Goal: Transaction & Acquisition: Purchase product/service

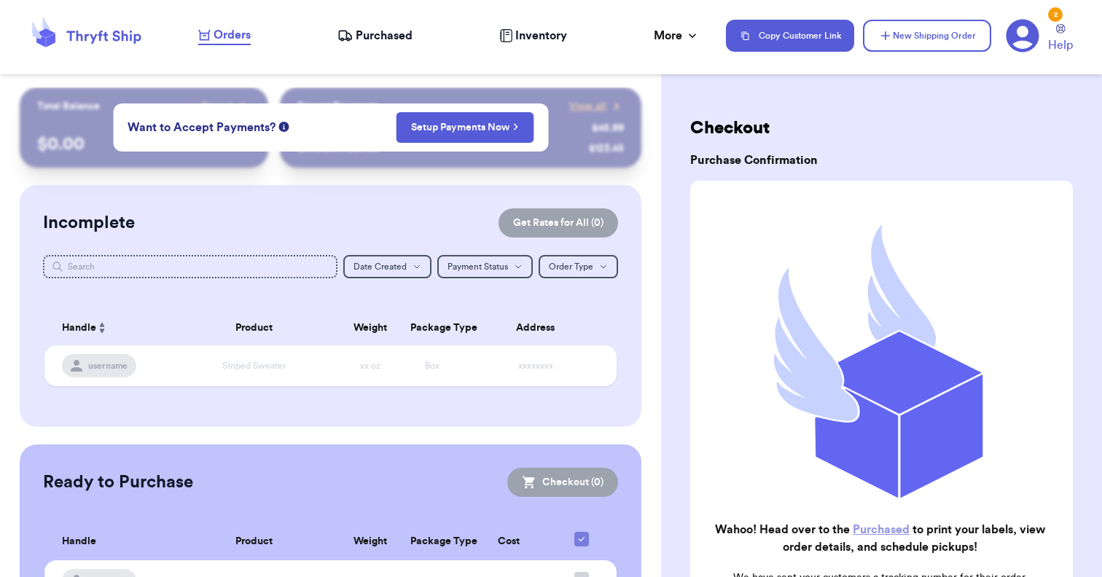
click at [392, 39] on span "Purchased" at bounding box center [384, 35] width 57 height 17
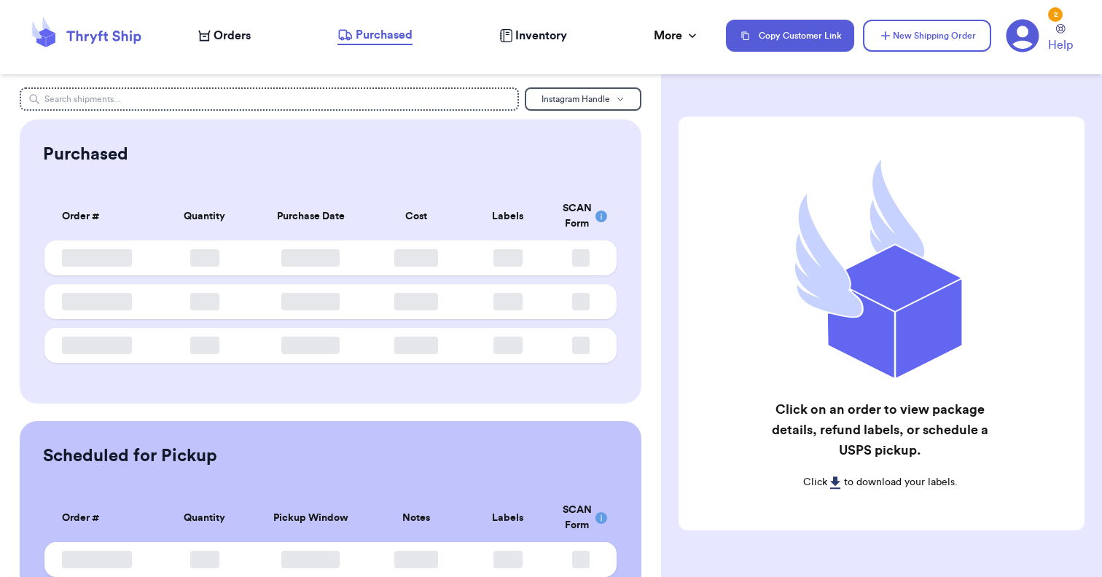
click at [235, 36] on span "Orders" at bounding box center [232, 35] width 37 height 17
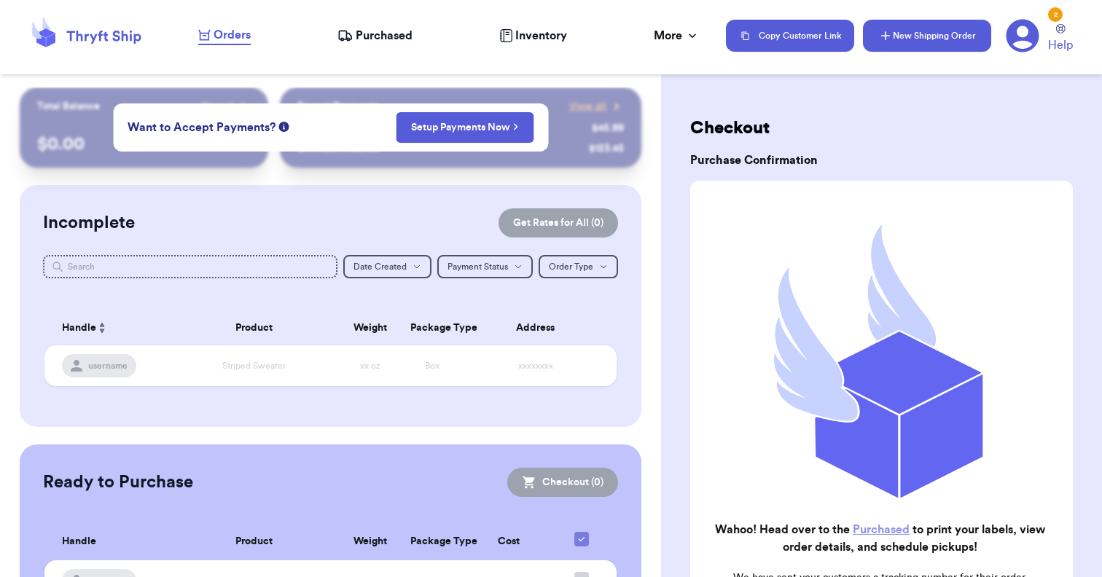
click at [905, 31] on button "New Shipping Order" at bounding box center [927, 36] width 128 height 32
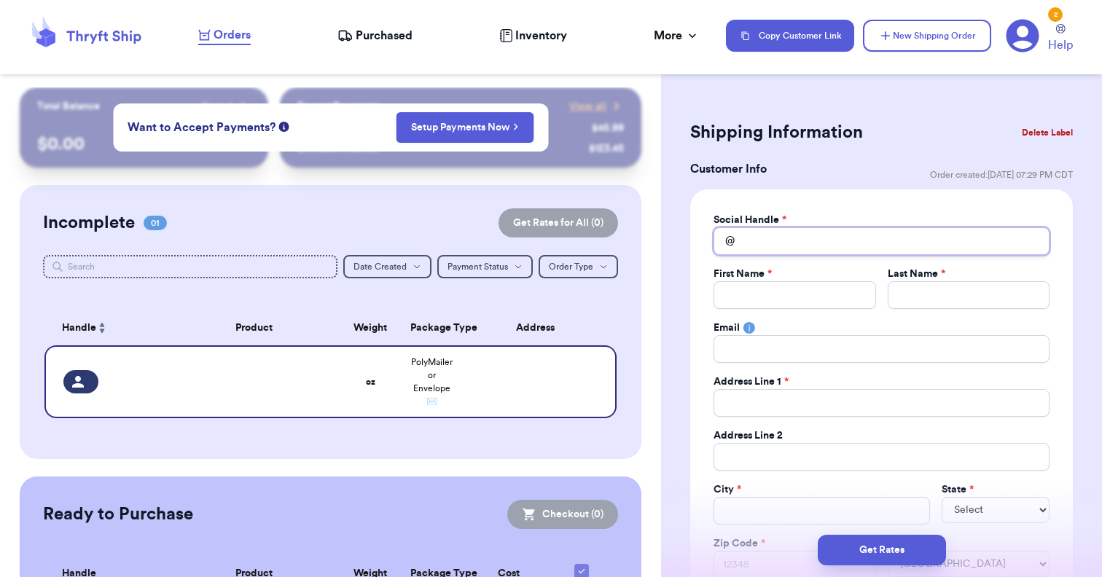
click at [767, 244] on input "Total Amount Paid" at bounding box center [882, 241] width 336 height 28
type input "a"
type input "al"
type input "ala"
type input "[PERSON_NAME]"
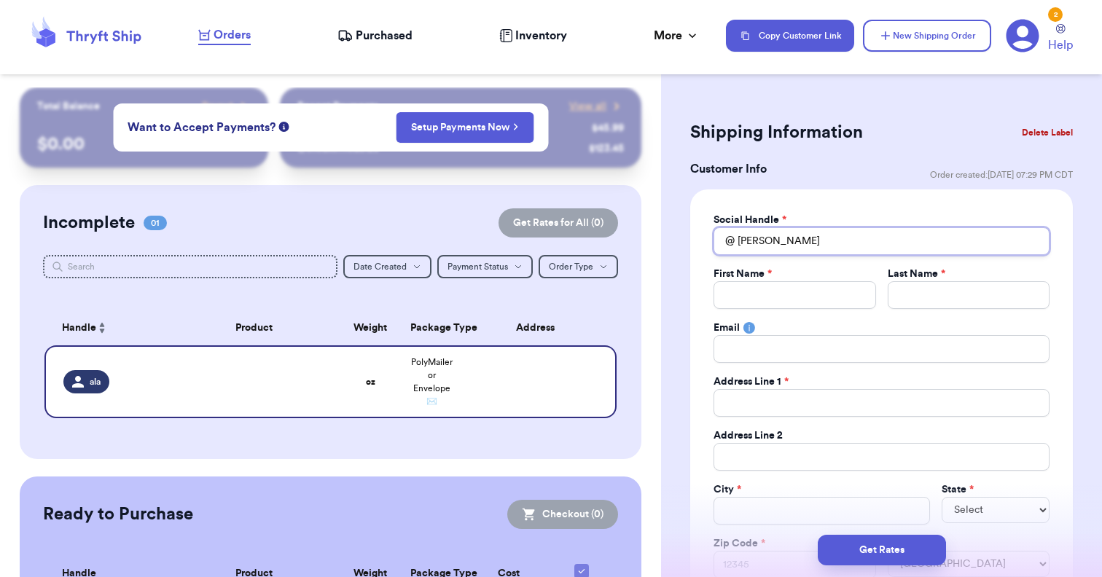
type input "[PERSON_NAME]"
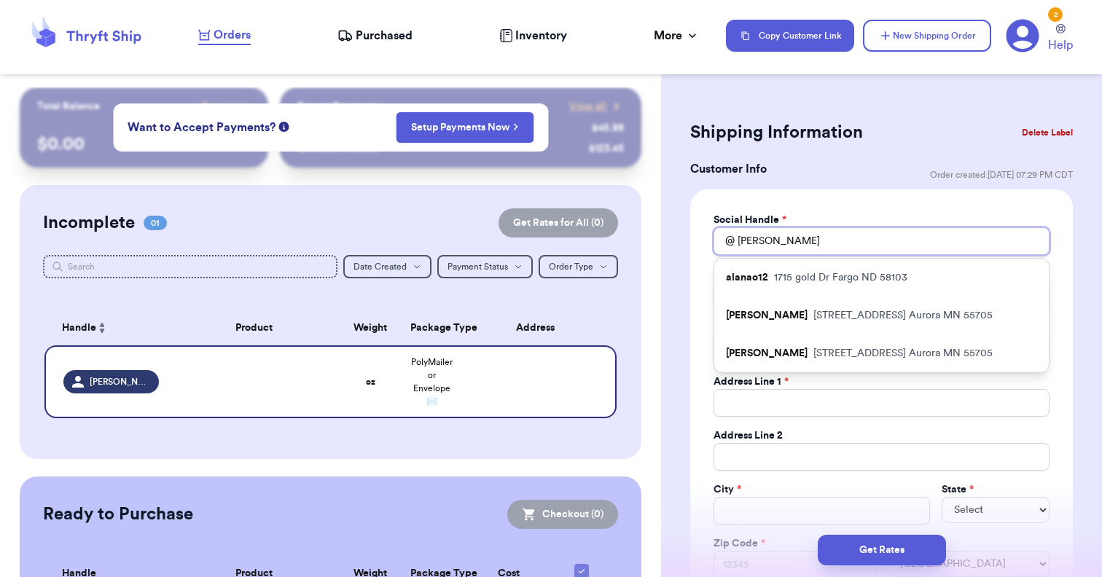
type input "[PERSON_NAME]"
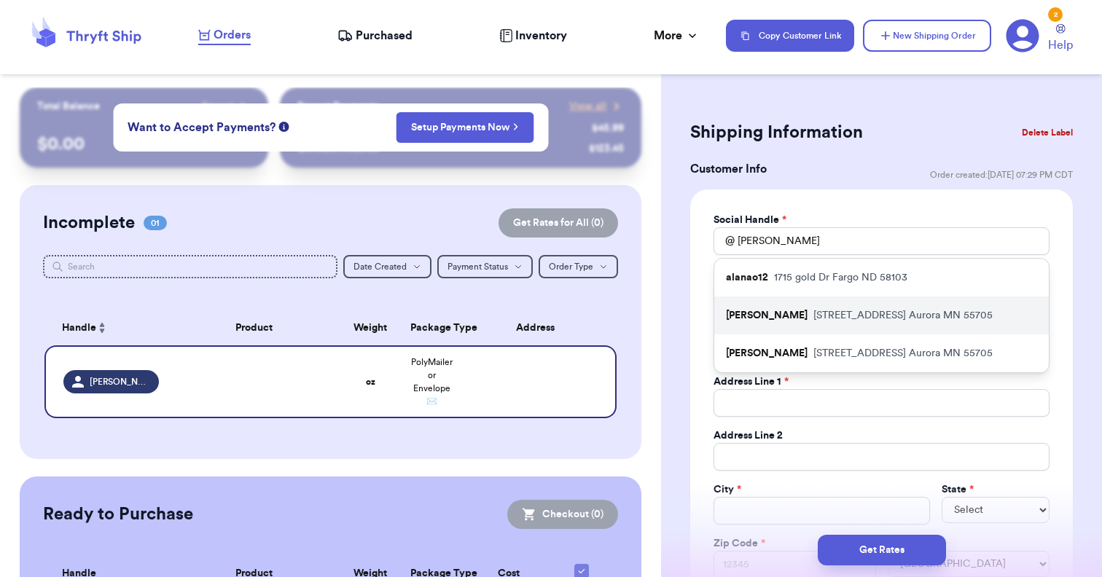
drag, startPoint x: 768, startPoint y: 244, endPoint x: 874, endPoint y: 318, distance: 128.8
click at [874, 318] on p "[STREET_ADDRESS]" at bounding box center [903, 315] width 179 height 15
type input "[PERSON_NAME]"
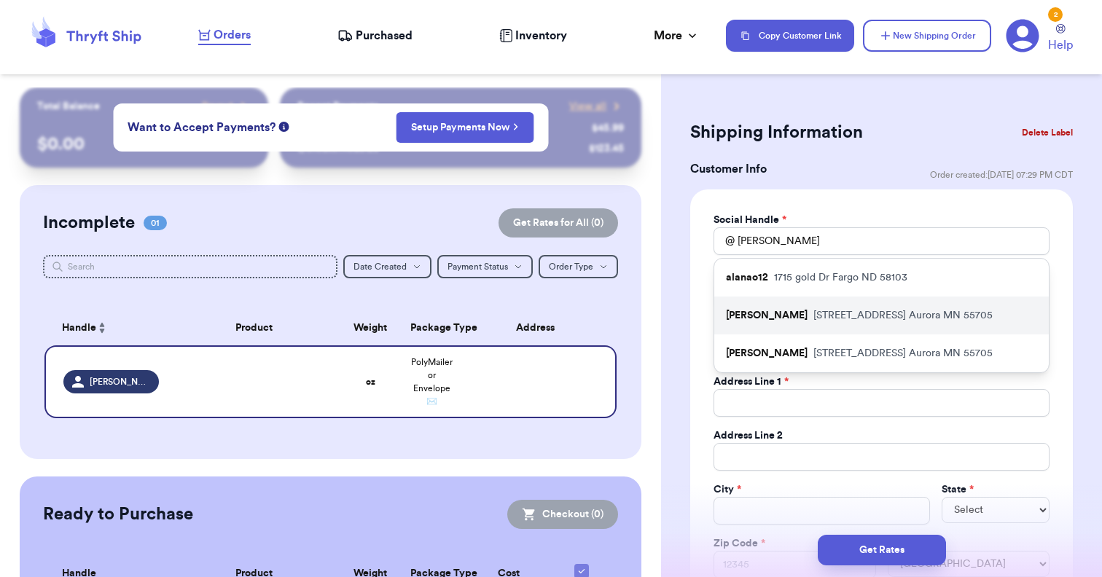
type input "[EMAIL_ADDRESS][DOMAIN_NAME]"
type input "[STREET_ADDRESS]"
type input "Aurora"
select select "MN"
type input "55705"
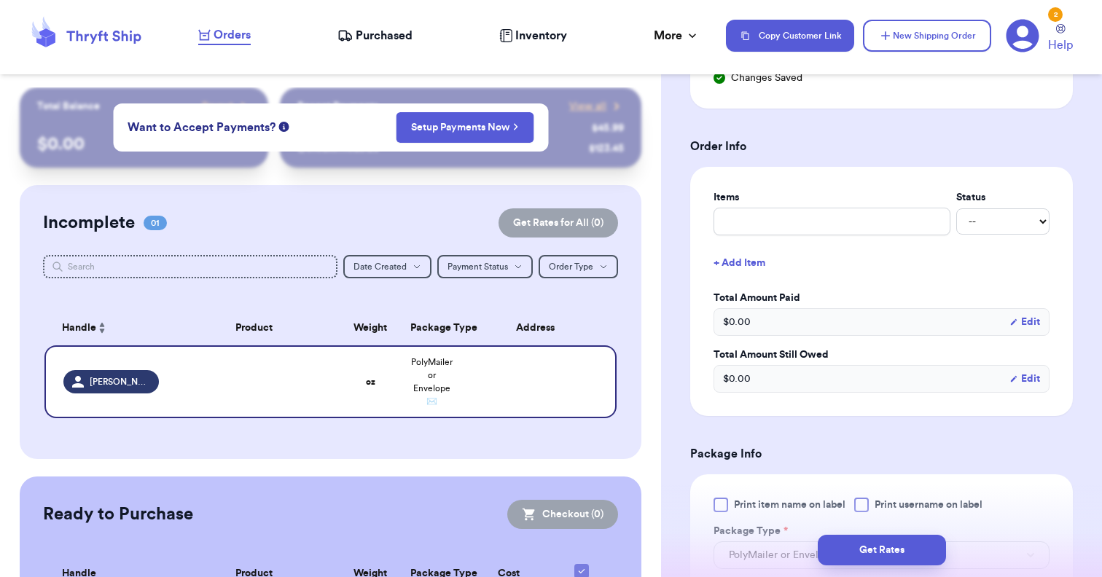
scroll to position [523, 0]
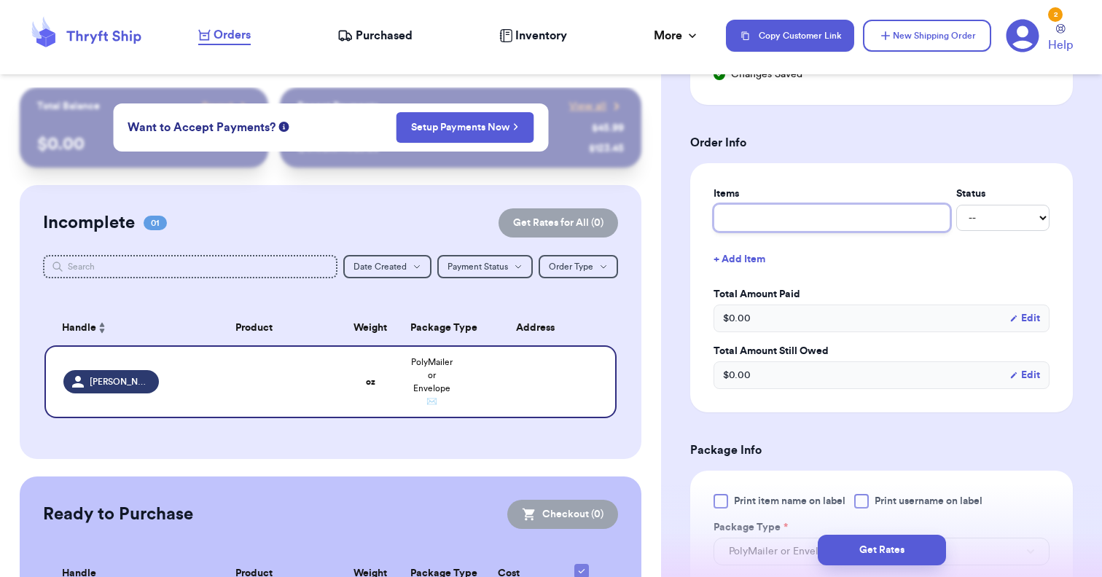
type input "G"
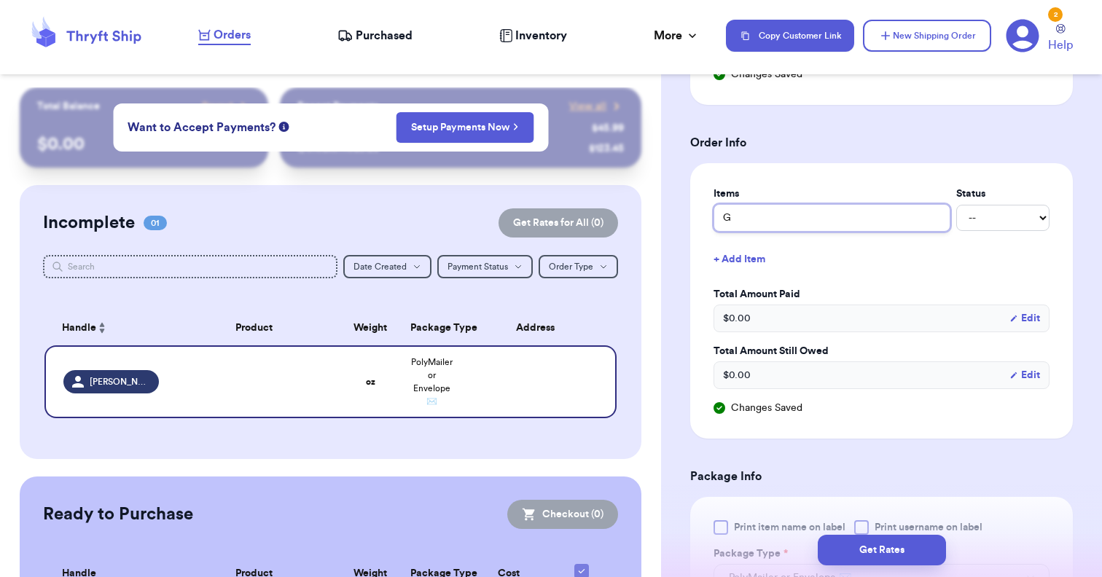
type input "Gi"
type input "Gir"
type input "Girl"
type input "Girl B"
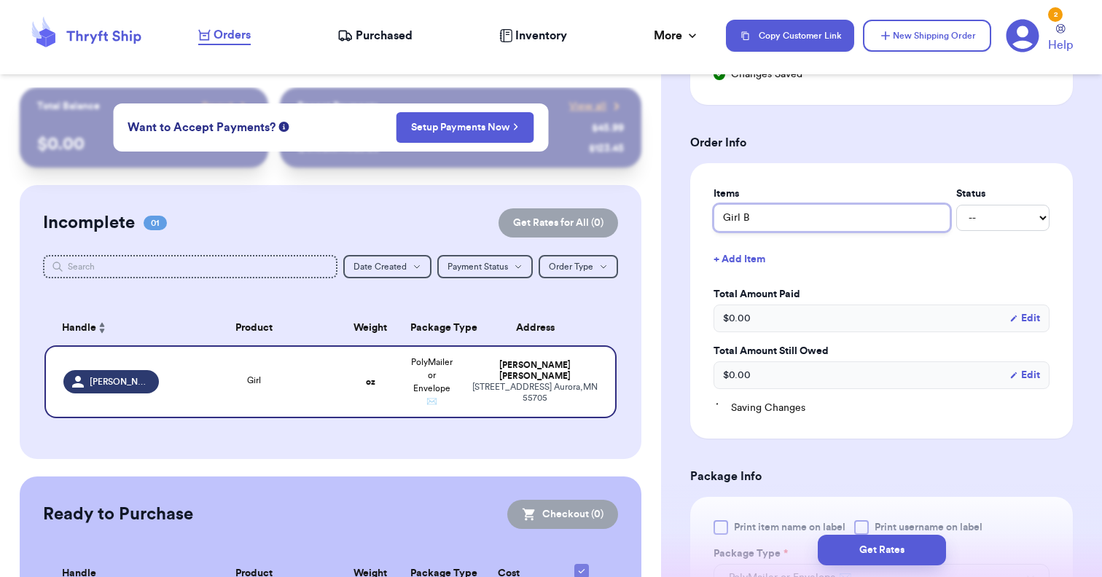
type input "Girl Bu"
type input "Girl Bun"
type input "Girl Bund"
type input "Girl Bundl"
type input "Girl Bundle"
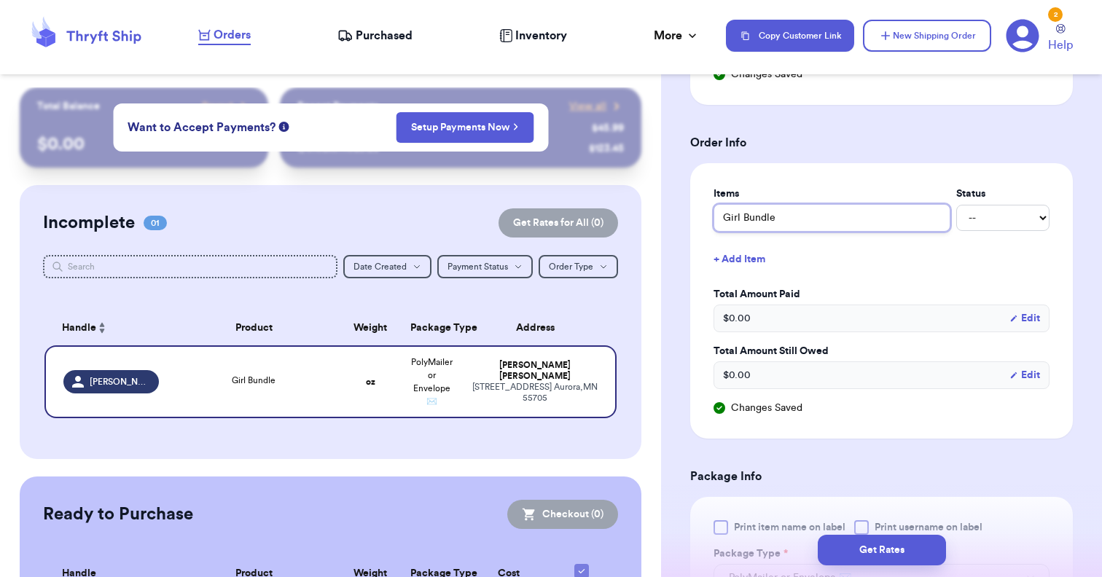
type input "Girl Bundle"
type input "Girl Bundle 1"
click at [747, 257] on button "+ Add Item" at bounding box center [882, 260] width 348 height 32
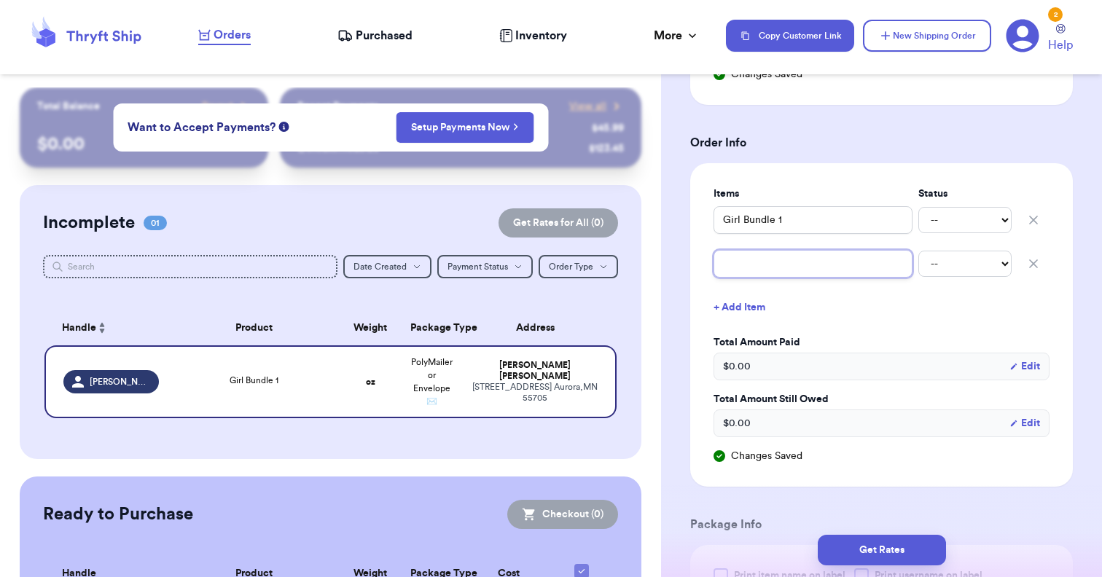
type input "G"
type input "Gi"
type input "Gir"
type input "Girl"
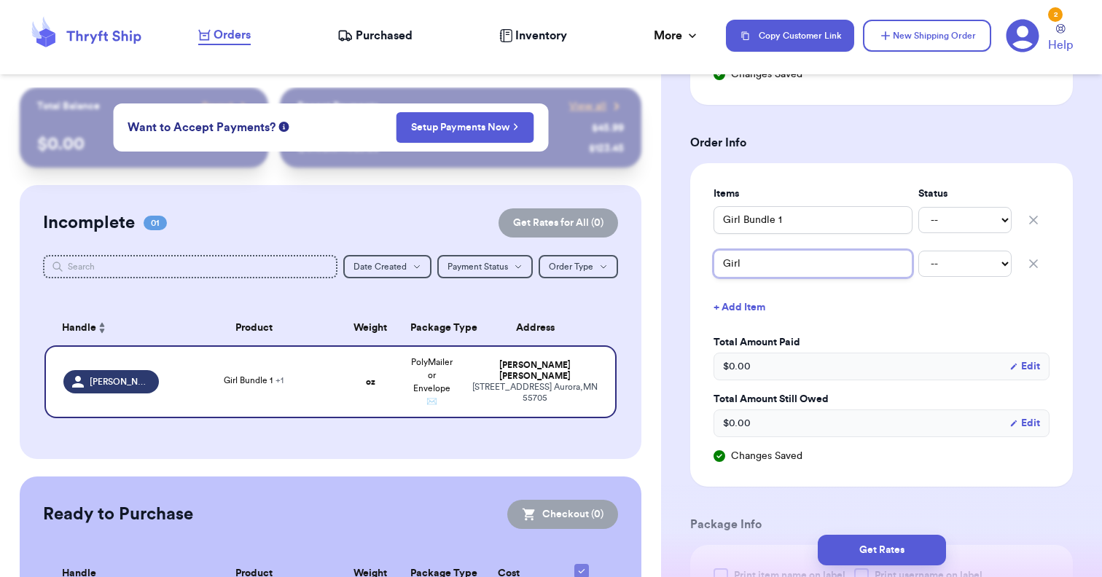
type input "Girl B"
type input "Girl Bu"
type input "Girl Bun"
type input "Girl Bund"
type input "Girl Bundl"
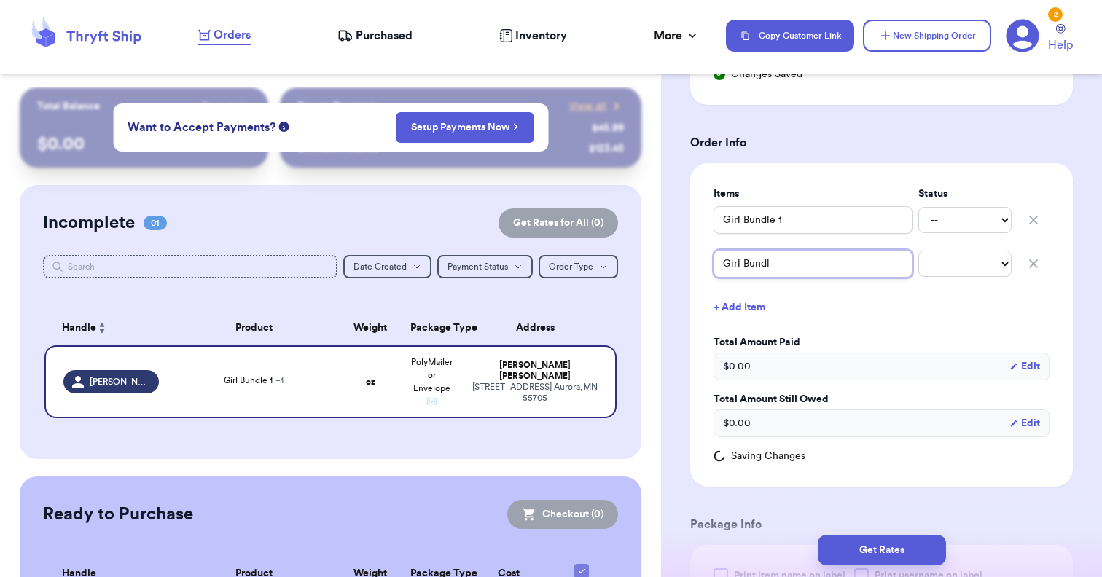
type input "Girl Bundle"
type input "Girl Bundle 2"
click at [736, 305] on button "+ Add Item" at bounding box center [882, 308] width 348 height 32
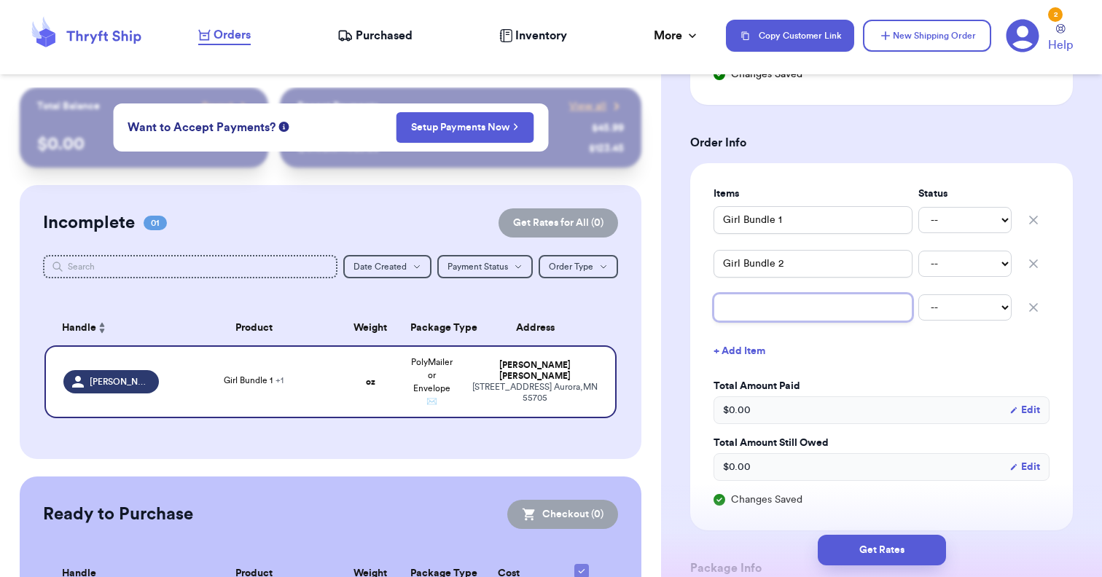
type input "B"
type input "Bo"
type input "Boy"
type input "Boy b"
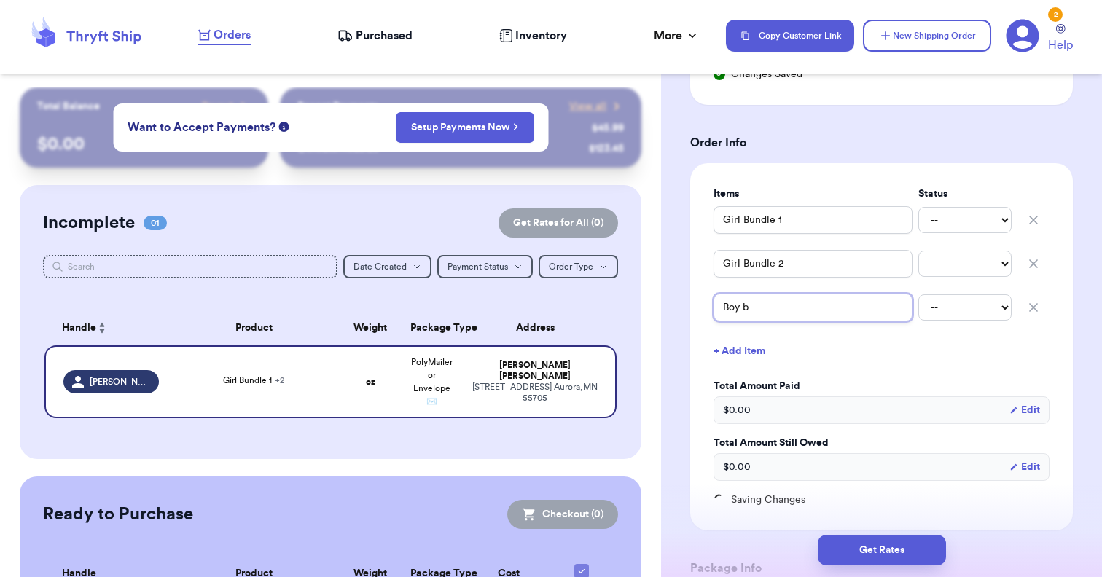
type input "Boy bu"
type input "Boy bun"
type input "Boy bund"
type input "Boy bundl"
type input "Boy bundle"
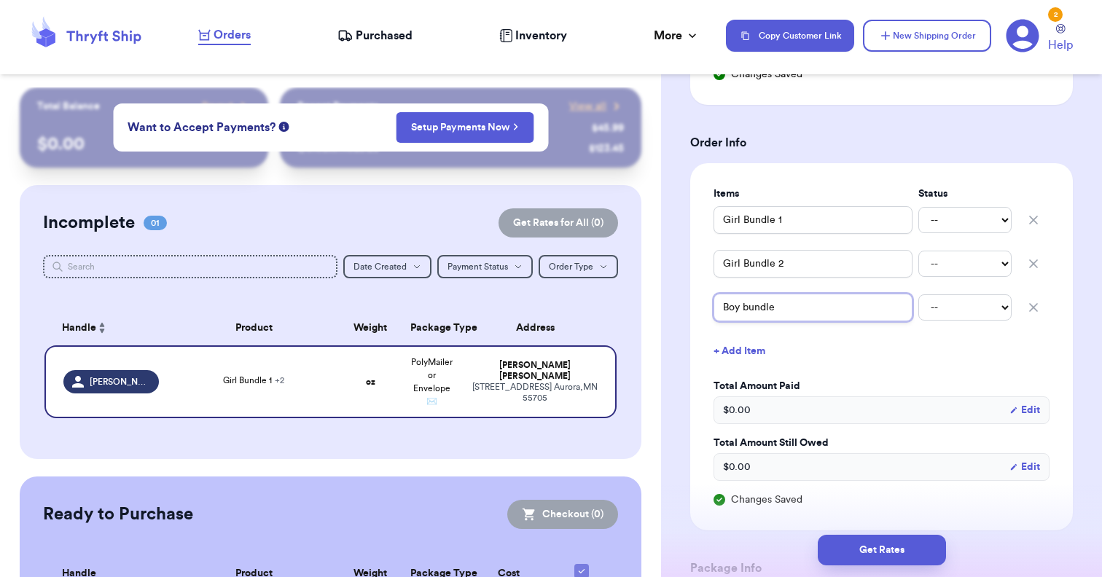
click at [751, 308] on input "Boy bundle" at bounding box center [813, 308] width 199 height 28
type input "Boy undle"
type input "Boy Bundle"
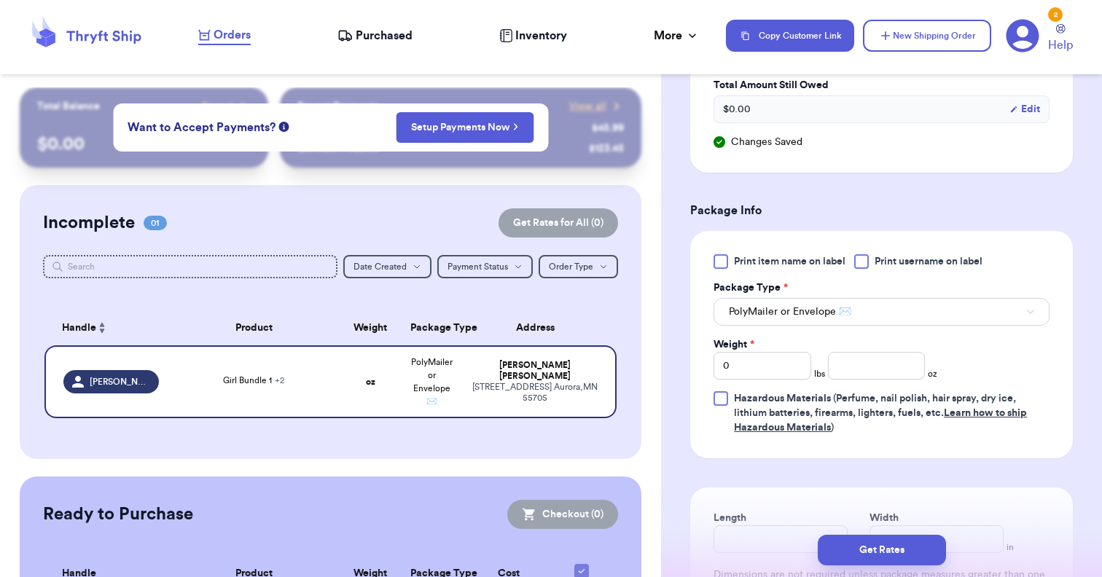
scroll to position [891, 0]
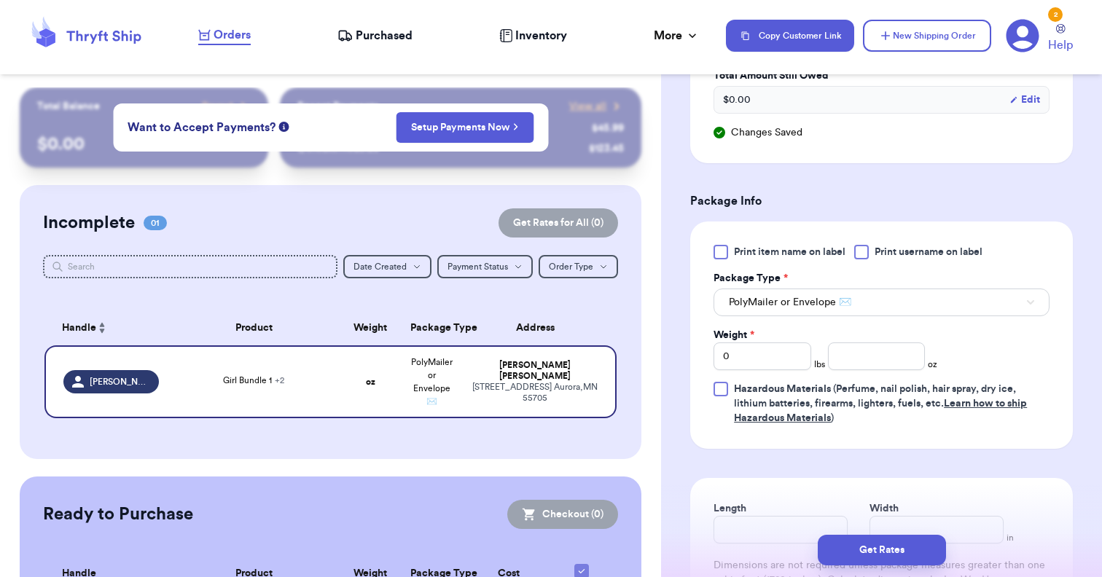
type input "Boy Bundle"
click at [787, 350] on input "0" at bounding box center [763, 357] width 98 height 28
type input "1"
click at [854, 359] on input "number" at bounding box center [877, 357] width 98 height 28
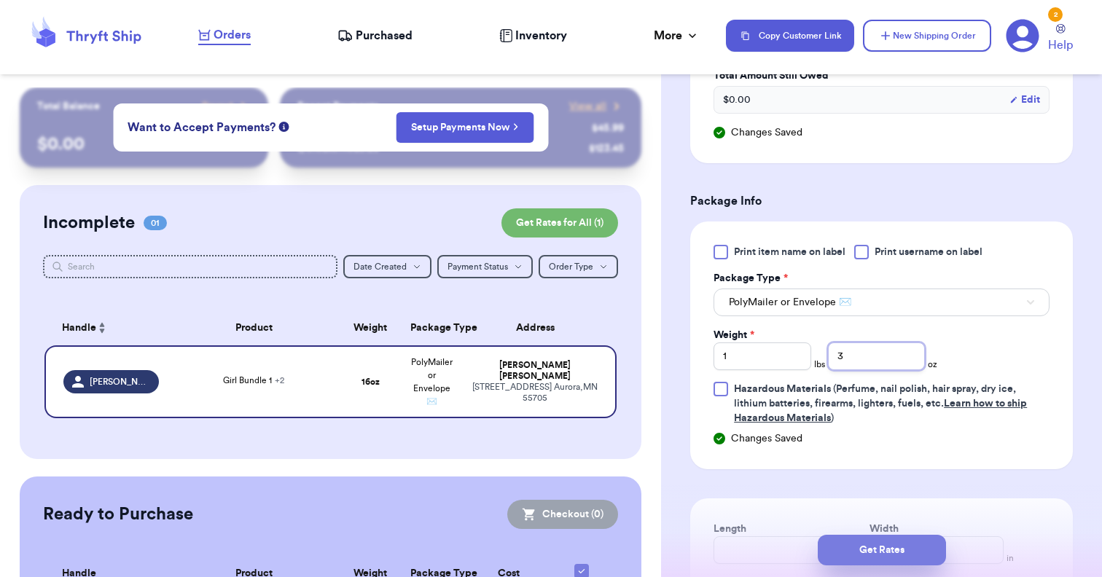
type input "3"
click at [863, 545] on button "Get Rates" at bounding box center [882, 550] width 128 height 31
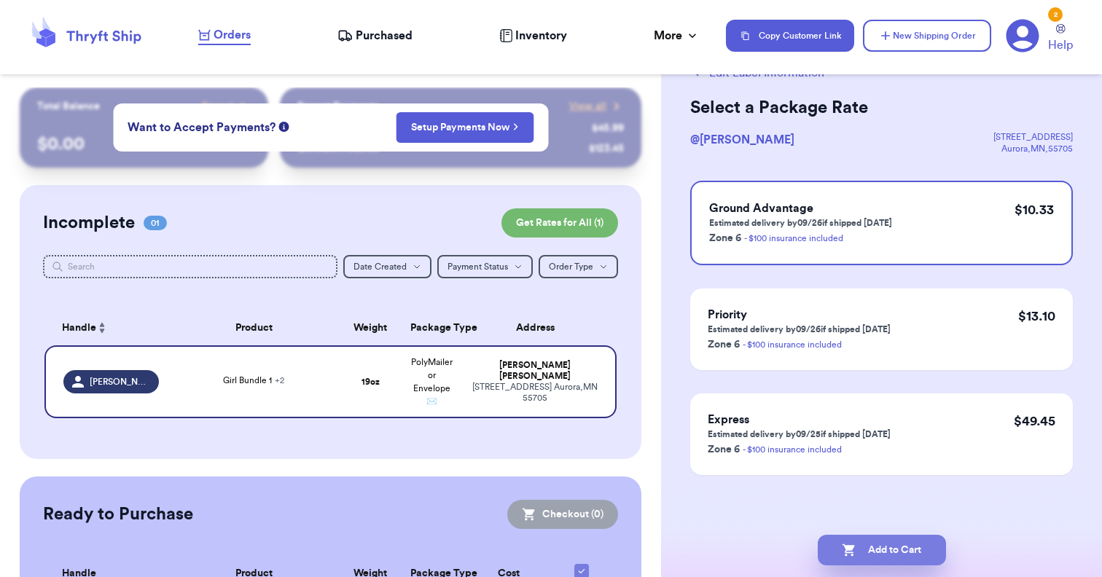
scroll to position [52, 0]
click at [881, 545] on button "Add to Cart" at bounding box center [882, 550] width 128 height 31
checkbox input "true"
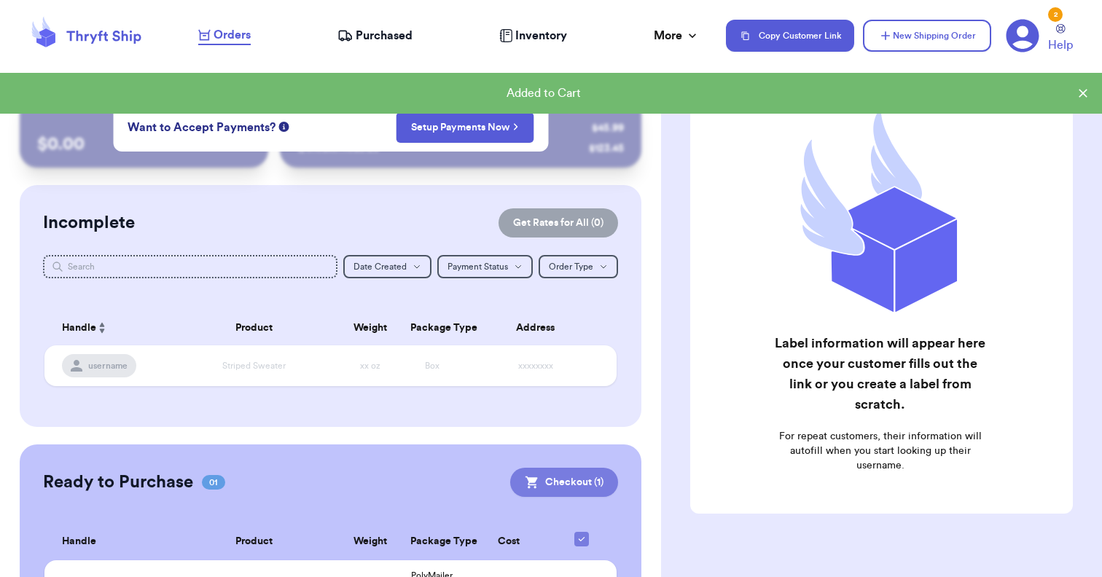
click at [564, 477] on button "Checkout ( 1 )" at bounding box center [564, 482] width 108 height 29
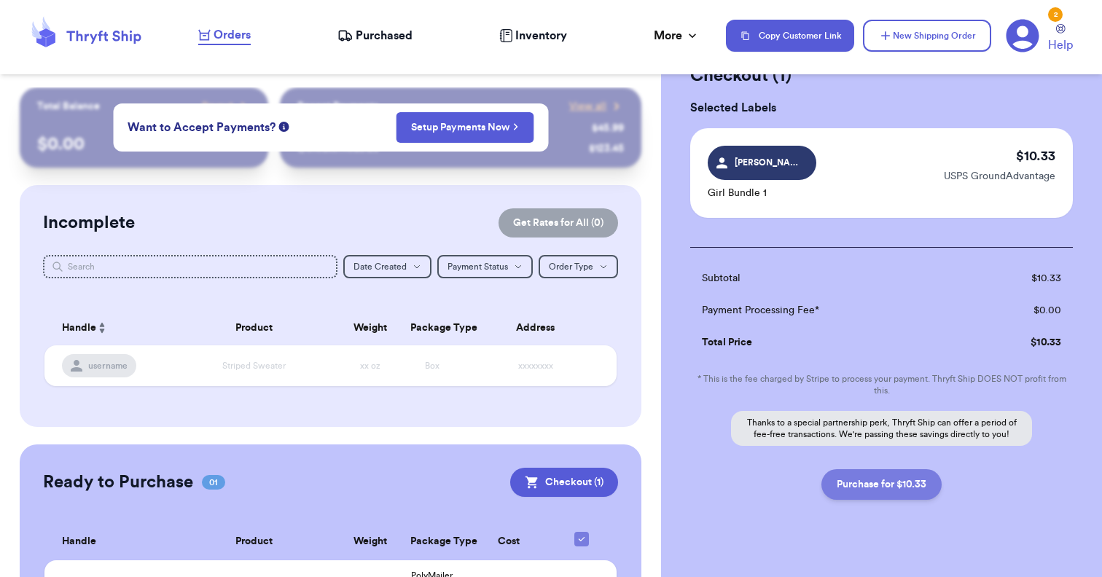
click at [869, 489] on button "Purchase for $10.33" at bounding box center [882, 485] width 120 height 31
click at [394, 32] on span "Purchased" at bounding box center [384, 35] width 57 height 17
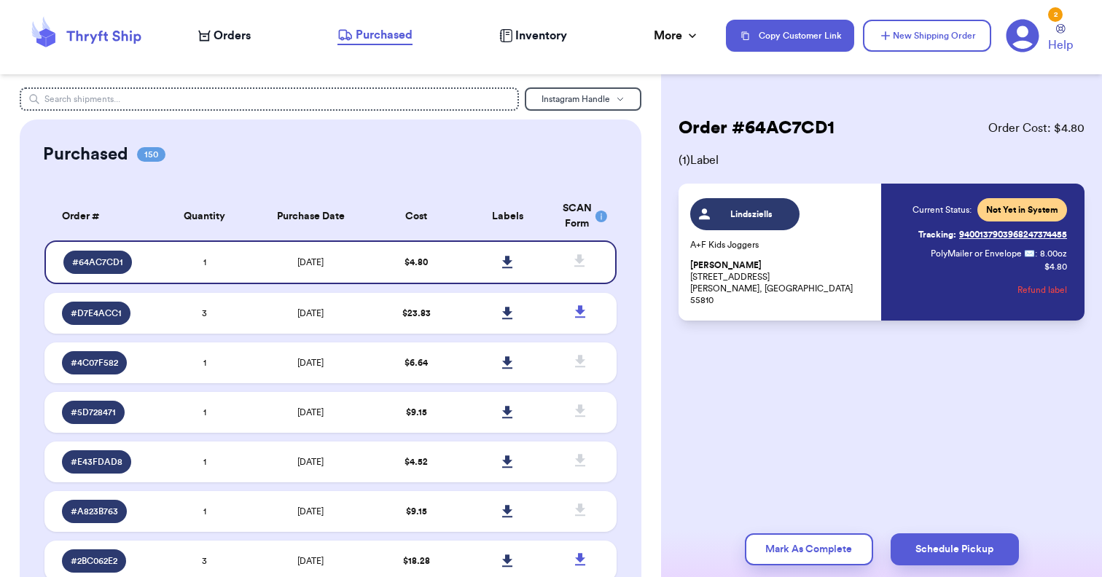
click at [229, 30] on span "Orders" at bounding box center [232, 35] width 37 height 17
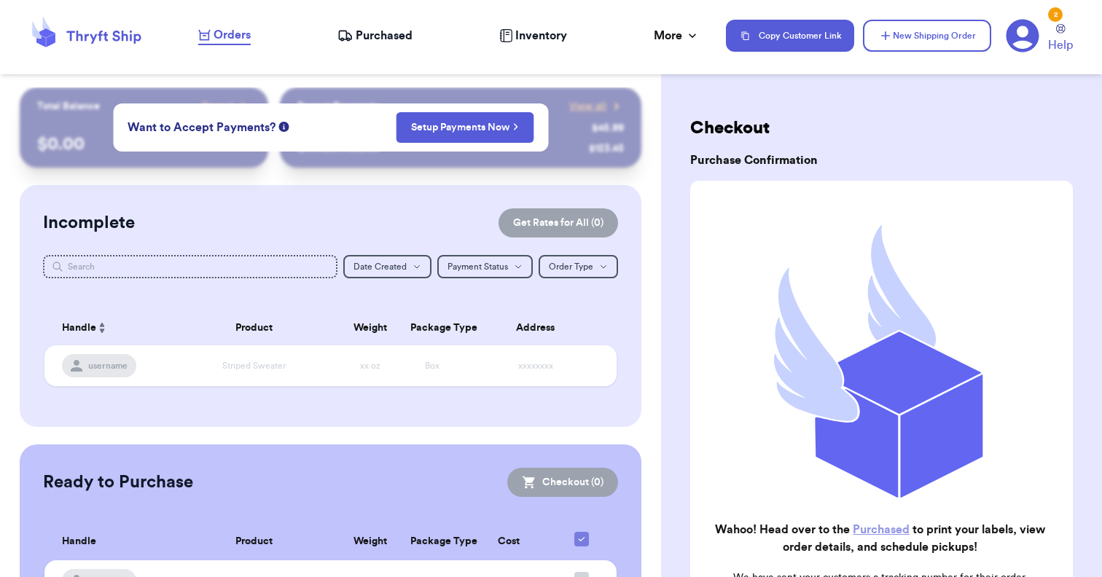
click at [394, 50] on nav "Orders Purchased Inventory More Stats Completed Orders Payments Payouts Copy Cu…" at bounding box center [643, 36] width 919 height 48
click at [386, 23] on nav "Orders Purchased Inventory More Stats Completed Orders Payments Payouts Copy Cu…" at bounding box center [643, 36] width 919 height 48
click at [384, 35] on span "Purchased" at bounding box center [384, 35] width 57 height 17
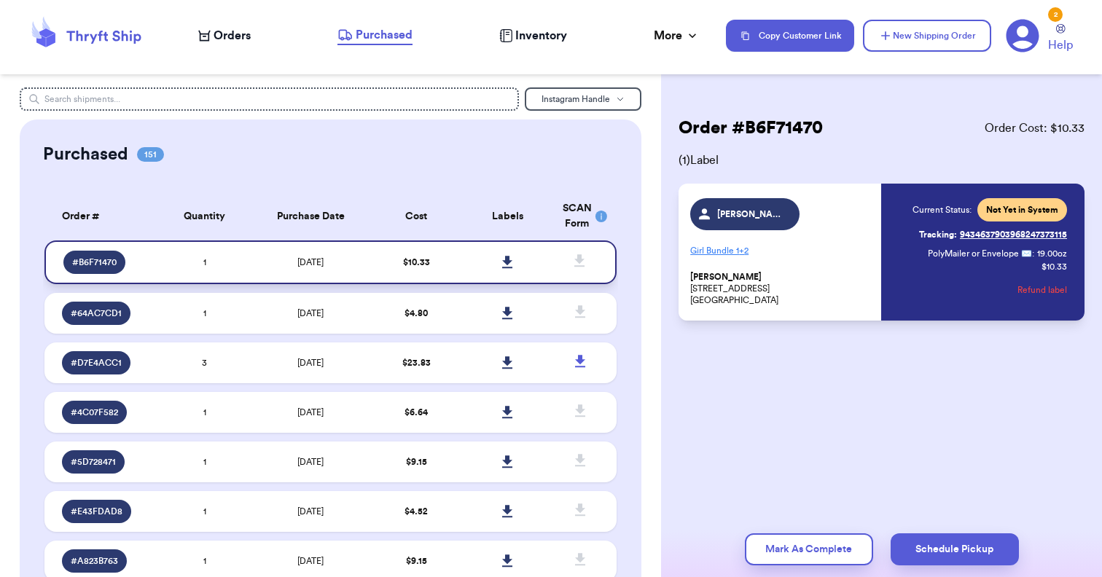
click at [504, 258] on link at bounding box center [508, 262] width 32 height 32
click at [217, 39] on span "Orders" at bounding box center [232, 35] width 37 height 17
